Goal: Task Accomplishment & Management: Complete application form

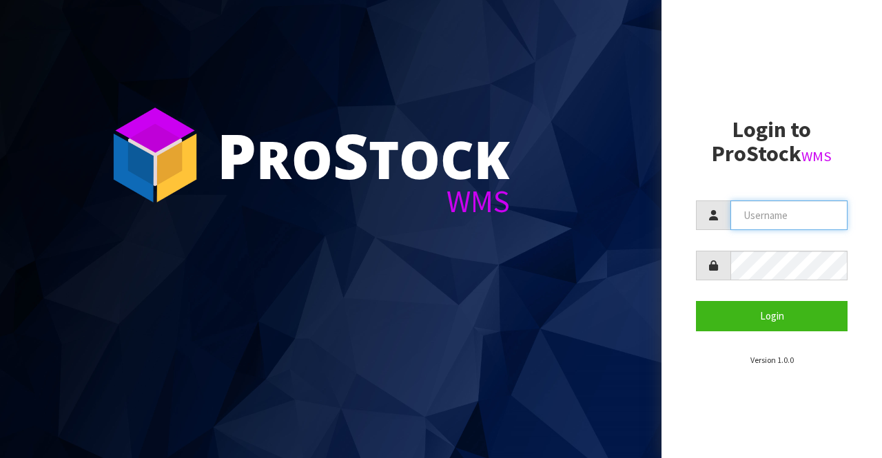
click at [737, 215] on input "text" at bounding box center [788, 215] width 117 height 30
type input "BIGGAME"
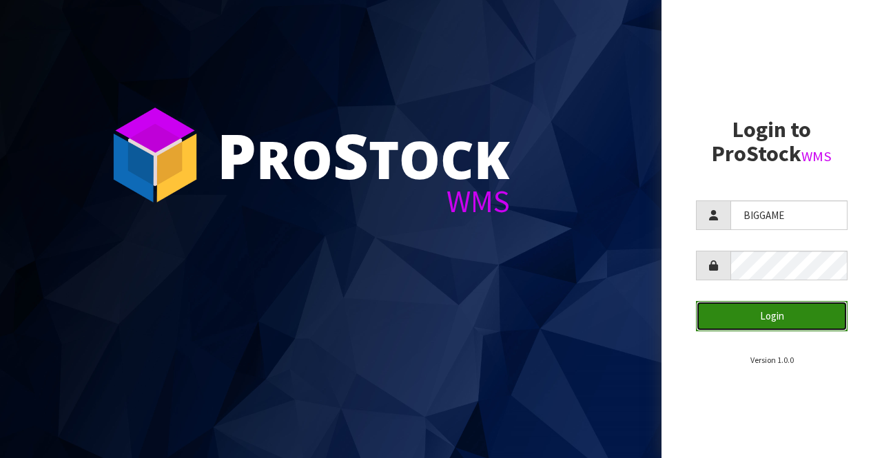
click at [733, 314] on button "Login" at bounding box center [772, 316] width 152 height 30
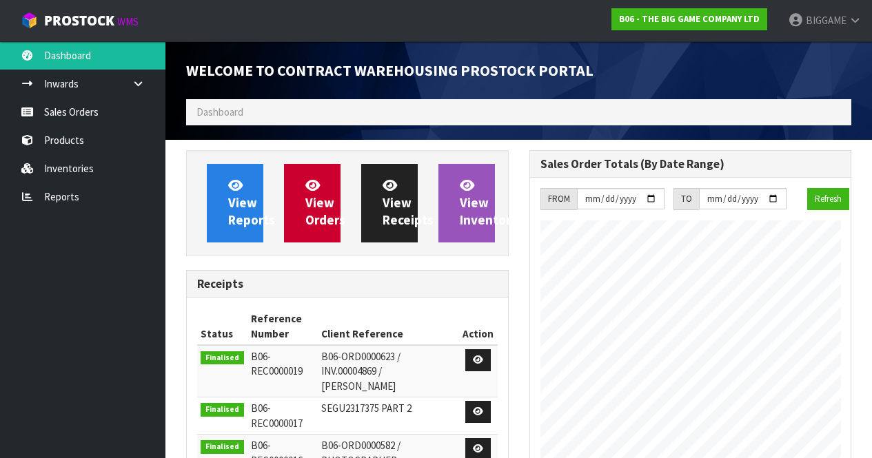
scroll to position [927, 342]
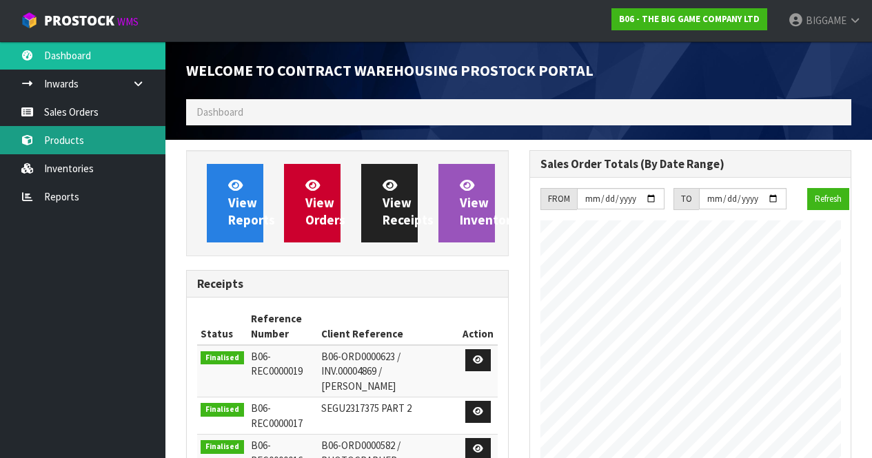
click at [81, 142] on link "Products" at bounding box center [82, 140] width 165 height 28
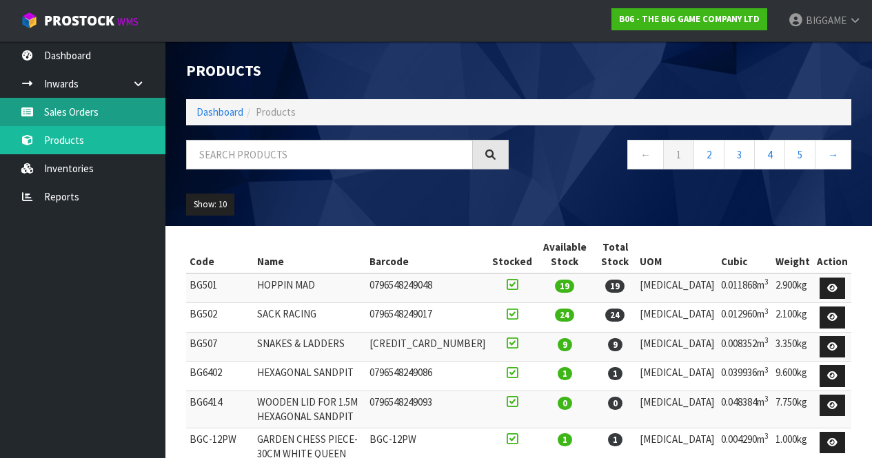
click at [103, 112] on link "Sales Orders" at bounding box center [82, 112] width 165 height 28
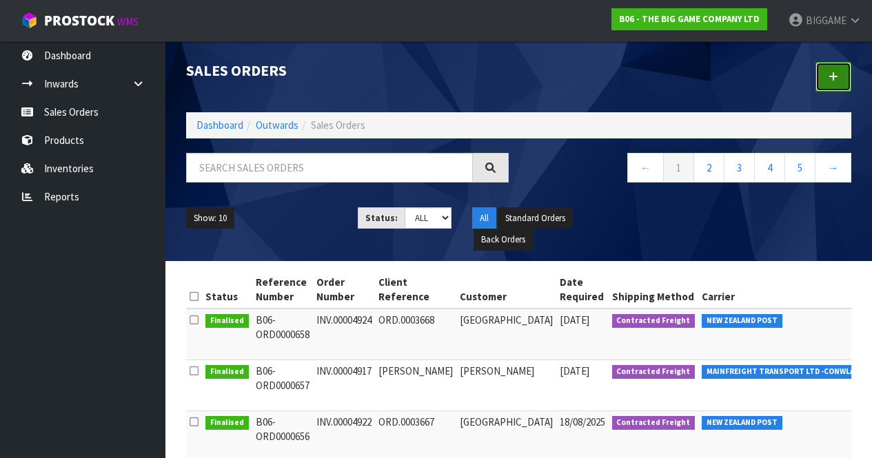
click at [830, 74] on icon at bounding box center [833, 77] width 10 height 10
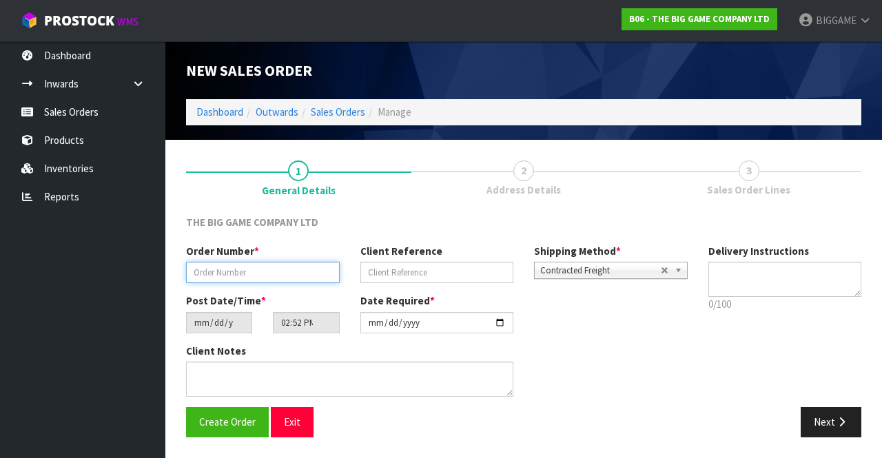
click at [304, 272] on input "text" at bounding box center [263, 272] width 154 height 21
type input "INV.00004925"
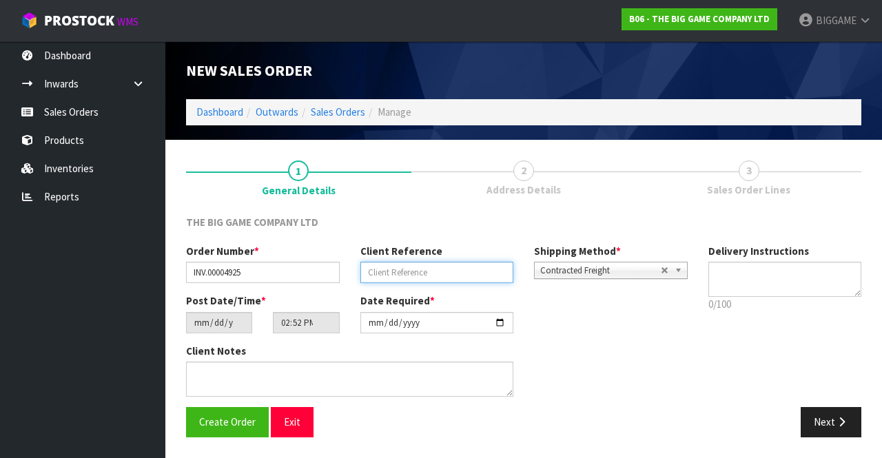
click at [409, 272] on input "text" at bounding box center [437, 272] width 154 height 21
type input "ORD.0003669"
click at [817, 412] on button "Next" at bounding box center [831, 422] width 61 height 30
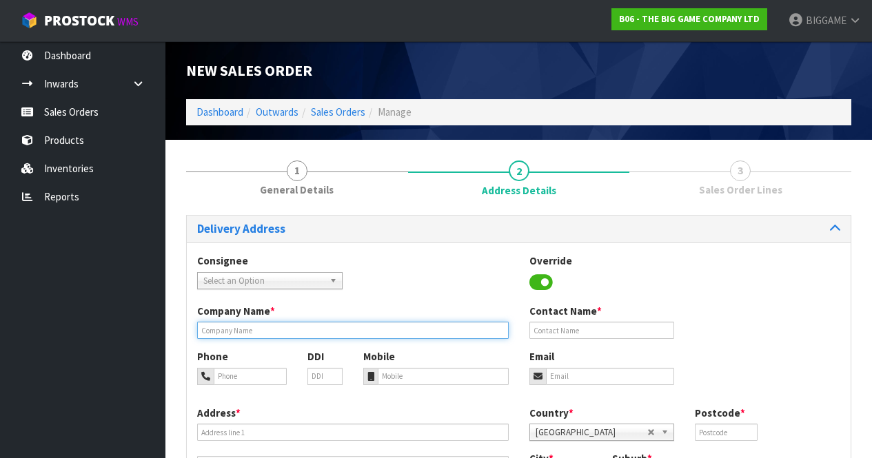
click at [258, 332] on input "text" at bounding box center [352, 330] width 311 height 17
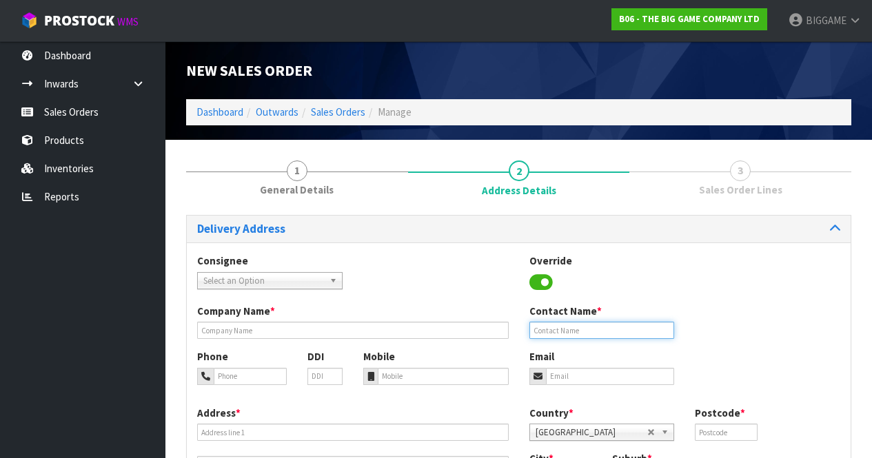
click at [553, 331] on input "text" at bounding box center [601, 330] width 145 height 17
type input "[PERSON_NAME]"
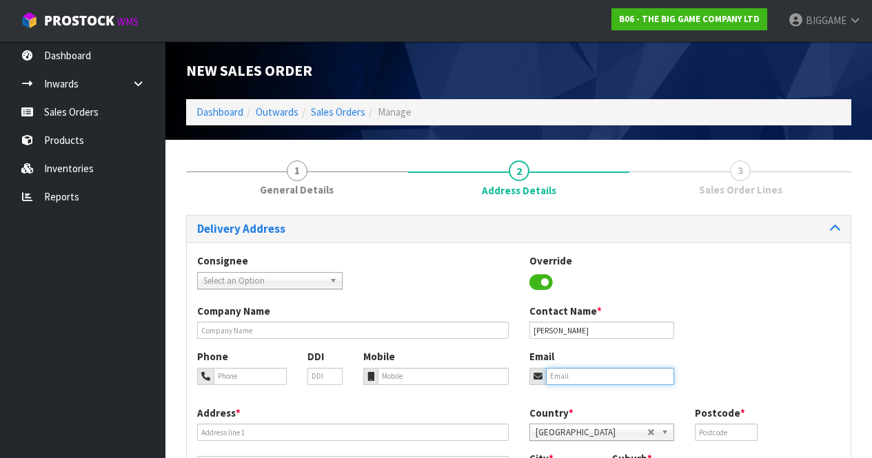
click at [588, 375] on input "email" at bounding box center [610, 376] width 129 height 17
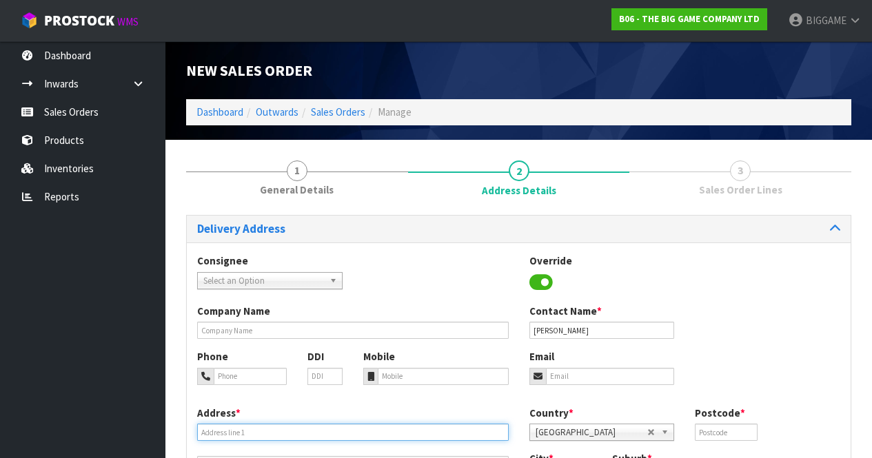
click at [274, 433] on input "text" at bounding box center [352, 432] width 311 height 17
type input "[STREET_ADDRESS][PERSON_NAME]"
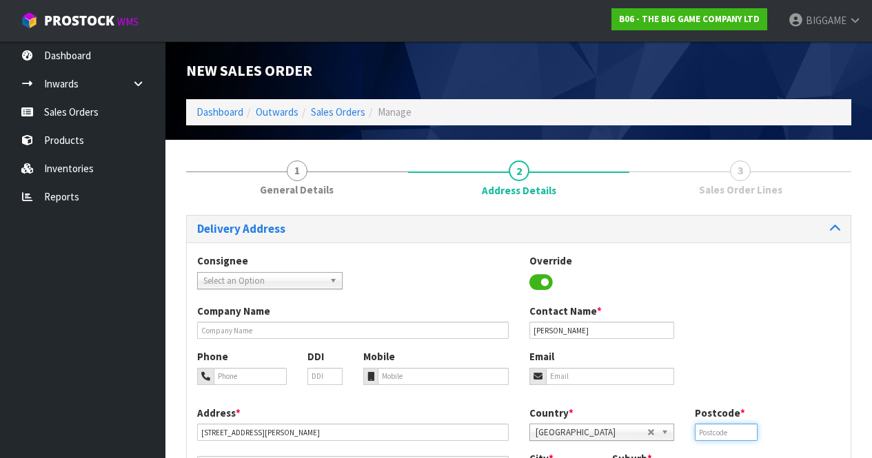
click at [730, 429] on input "text" at bounding box center [725, 432] width 62 height 17
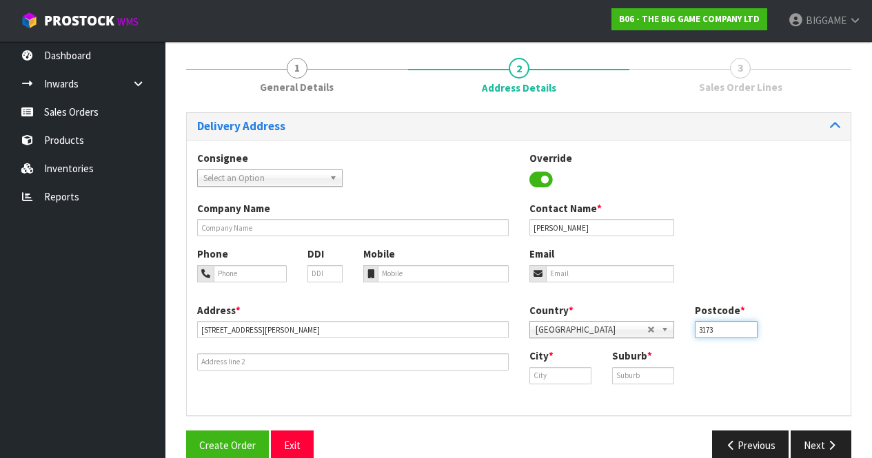
scroll to position [125, 0]
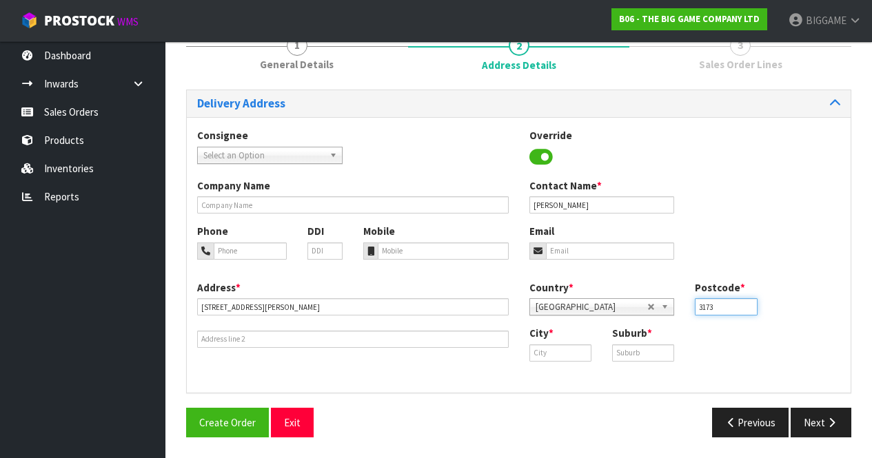
type input "3173"
click at [543, 352] on input "text" at bounding box center [560, 352] width 62 height 17
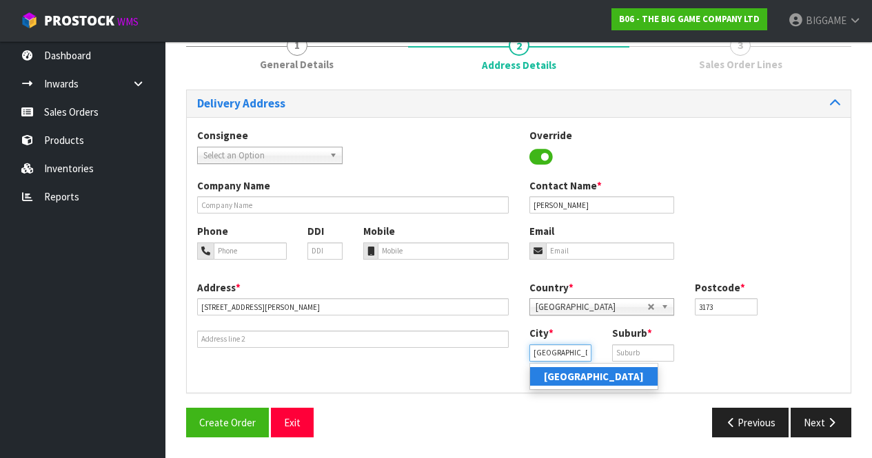
type input "[GEOGRAPHIC_DATA]"
click at [634, 351] on input "text" at bounding box center [643, 352] width 62 height 17
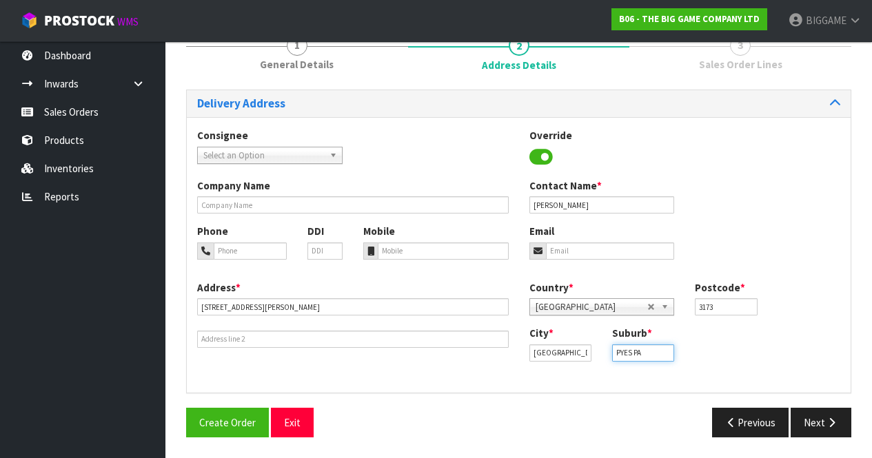
click at [630, 354] on input "PYES PA" at bounding box center [643, 352] width 62 height 17
type input "PYES PA"
click at [553, 252] on input "email" at bounding box center [610, 251] width 129 height 17
type input "[EMAIL_ADDRESS][DOMAIN_NAME]"
click at [396, 251] on input "tel" at bounding box center [443, 251] width 131 height 17
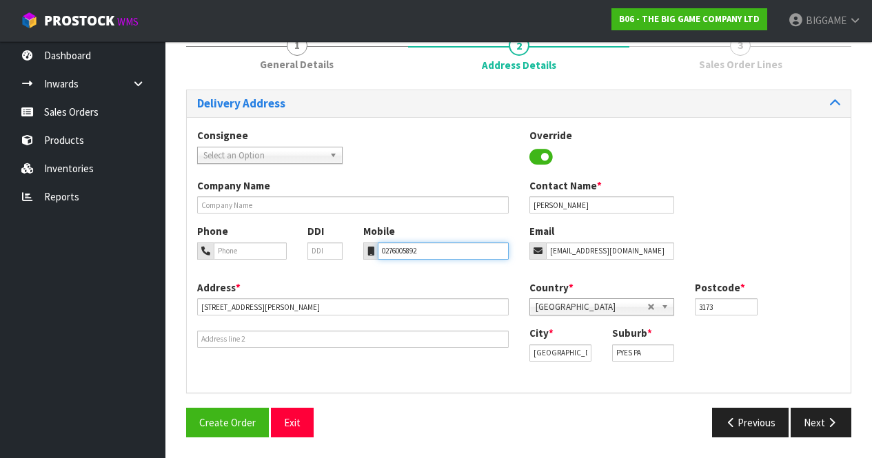
type input "0276005892"
click at [416, 271] on div "Phone DDI Mobile 0276005892 Email [EMAIL_ADDRESS][DOMAIN_NAME]" at bounding box center [518, 252] width 663 height 56
click at [807, 419] on button "Next" at bounding box center [820, 423] width 61 height 30
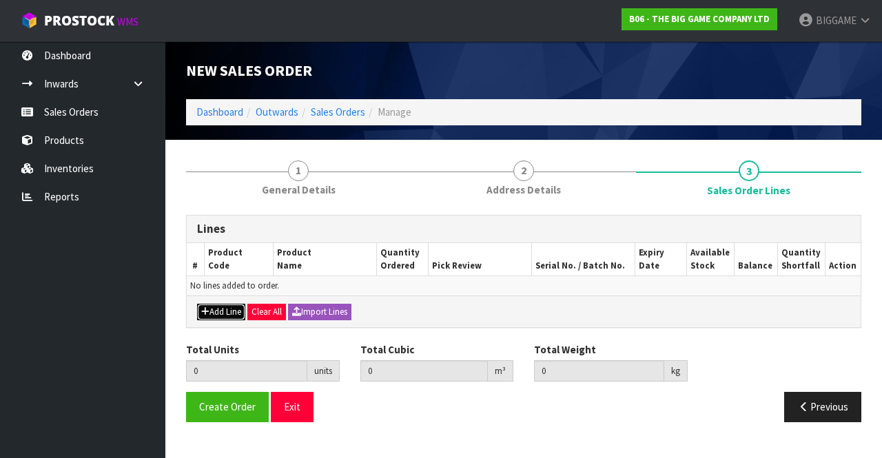
click at [243, 309] on button "Add Line" at bounding box center [221, 312] width 48 height 17
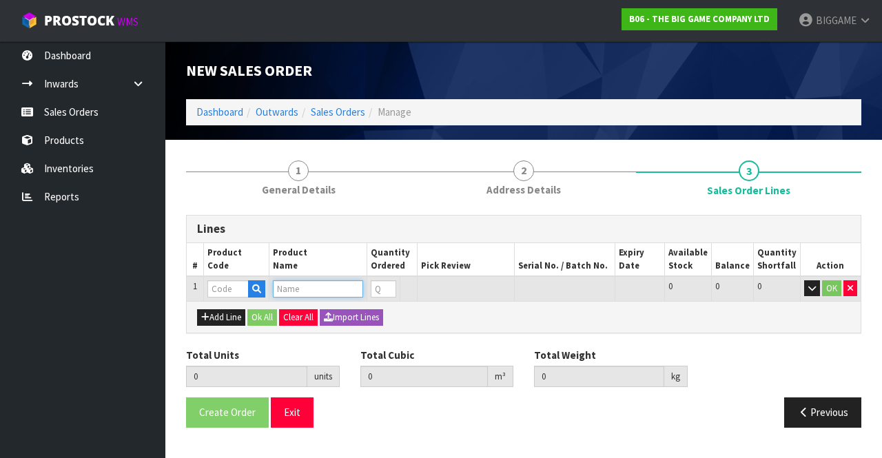
click at [300, 285] on input "text" at bounding box center [318, 288] width 90 height 17
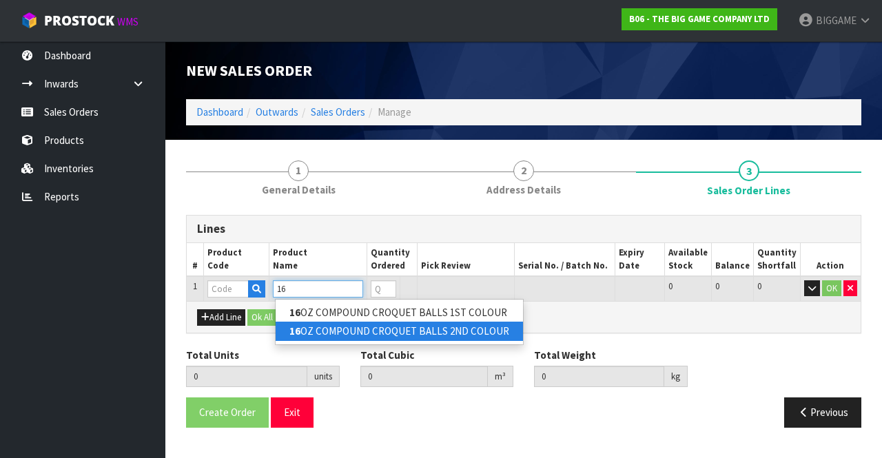
type input "16"
click at [340, 329] on link "16 OZ COMPOUND CROQUET BALLS 2ND COLOUR" at bounding box center [399, 331] width 247 height 19
type input "16OZ COMPOUND CROQUET BALLS 2ND COLOUR"
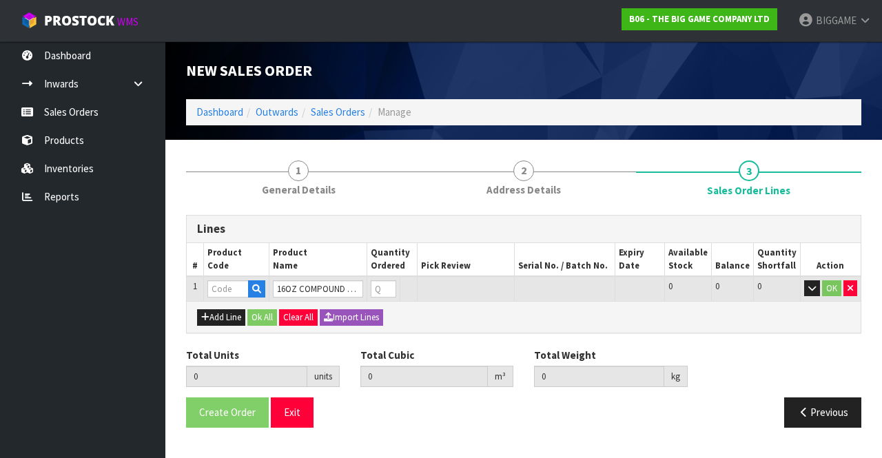
type input "0.000000"
type input "0.000"
type input "BS13106"
type input "0"
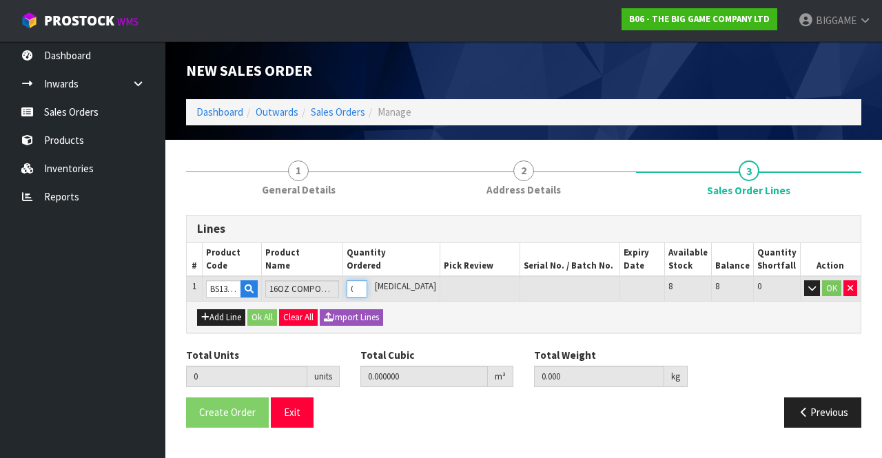
type input "1"
type input "0.00441"
type input "2.15"
type input "1"
click at [360, 283] on input "1" at bounding box center [350, 288] width 19 height 17
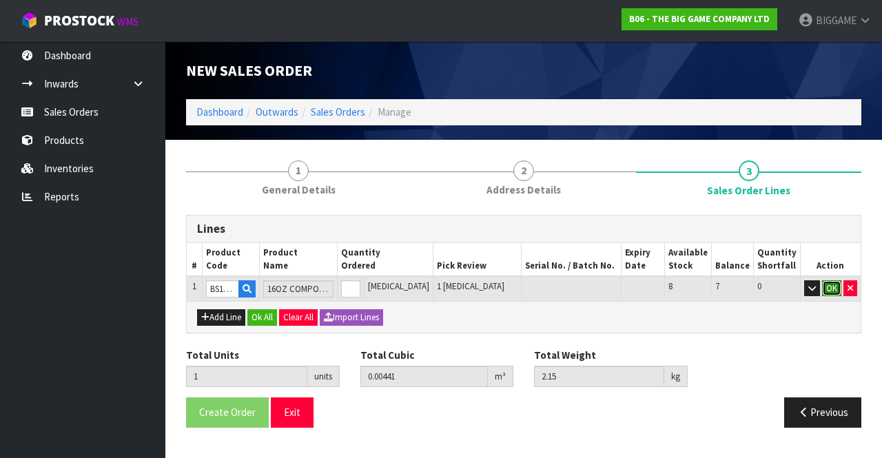
click at [829, 282] on button "OK" at bounding box center [831, 288] width 19 height 17
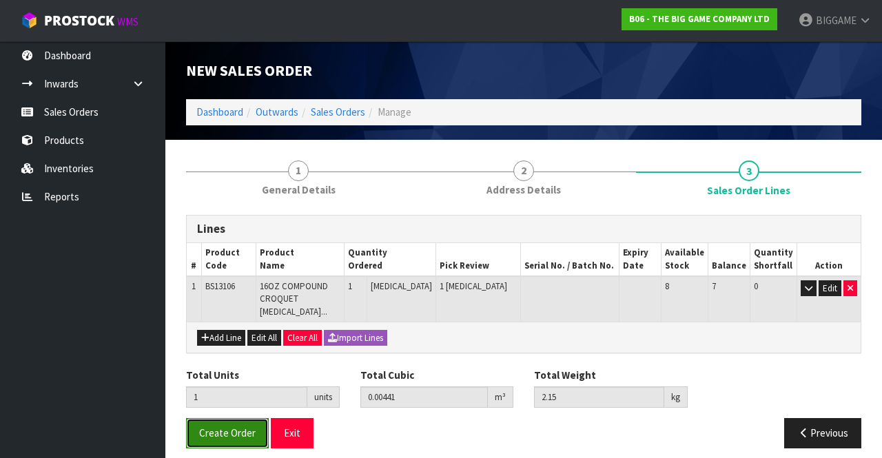
click at [246, 426] on span "Create Order" at bounding box center [227, 432] width 56 height 13
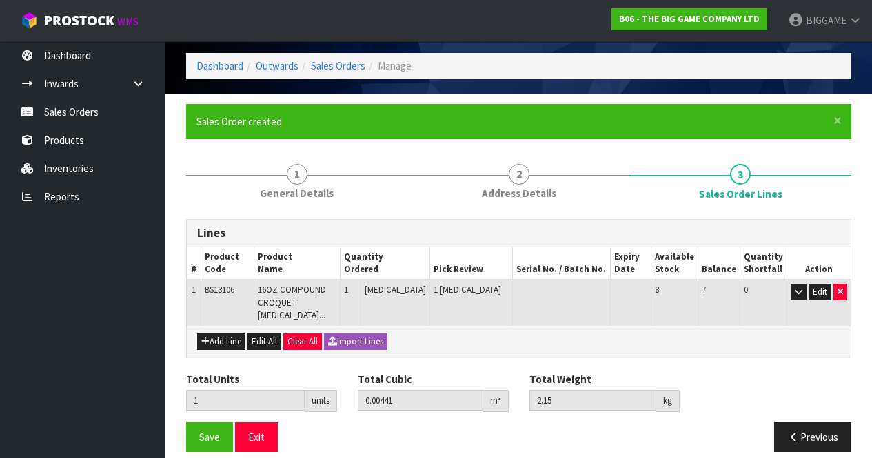
scroll to position [48, 0]
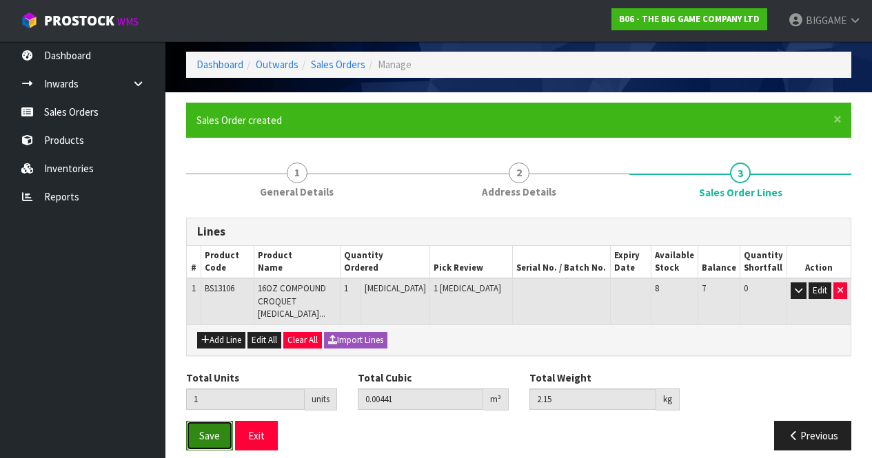
click at [209, 429] on span "Save" at bounding box center [209, 435] width 21 height 13
click at [209, 422] on div "Lines # Product Code Product Name Quantity Ordered Pick Review Serial No. / Bat…" at bounding box center [518, 339] width 665 height 243
click at [210, 429] on span "Save" at bounding box center [209, 435] width 21 height 13
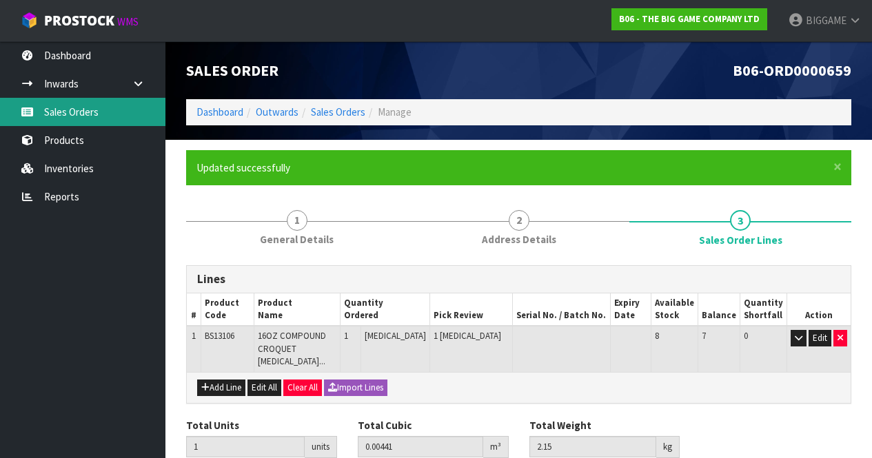
click at [69, 112] on link "Sales Orders" at bounding box center [82, 112] width 165 height 28
